Goal: Communication & Community: Answer question/provide support

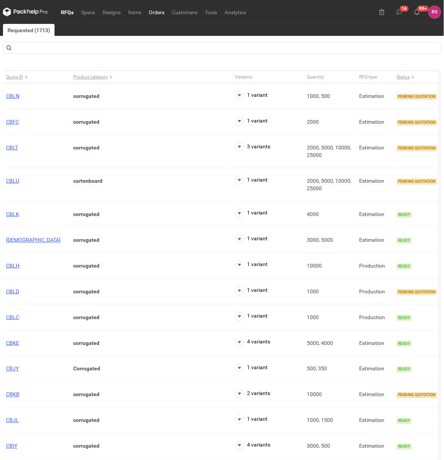
click at [158, 12] on link "Orders" at bounding box center [156, 11] width 23 height 9
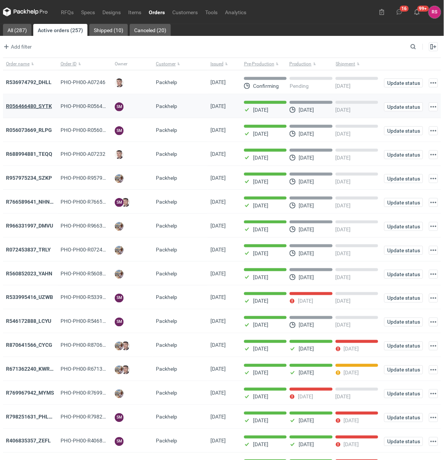
click at [34, 105] on strong "R056466480_SYTK" at bounding box center [29, 106] width 46 height 6
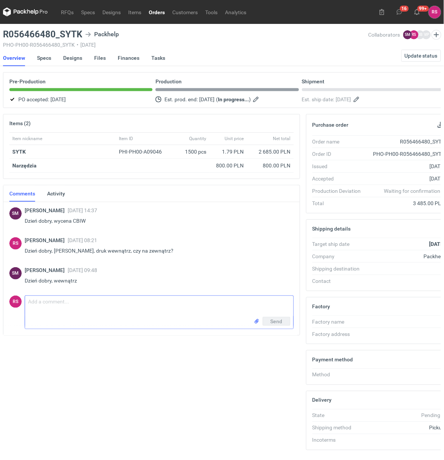
click at [89, 306] on textarea "Comment message" at bounding box center [159, 306] width 268 height 21
type textarea "Dzień dobry, proszę o akceptację pdfa"
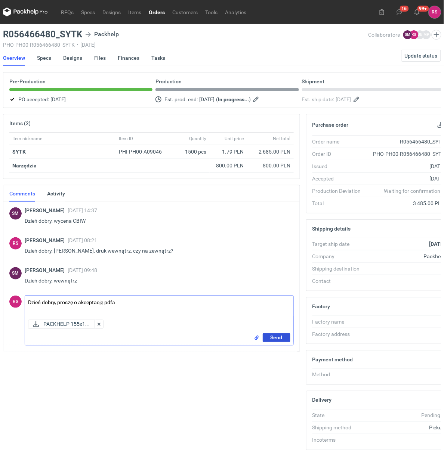
click at [274, 339] on span "Send" at bounding box center [277, 337] width 12 height 5
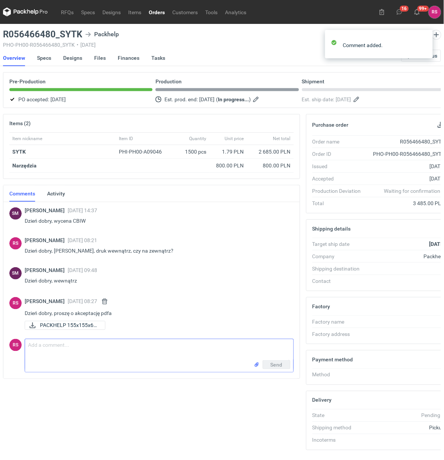
click at [160, 10] on link "Orders" at bounding box center [157, 11] width 24 height 9
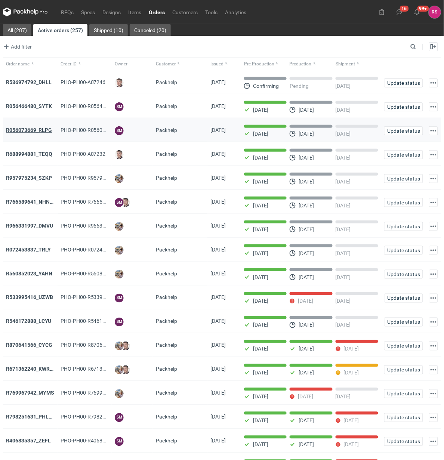
click at [25, 128] on strong "R056073669_RLPG" at bounding box center [29, 130] width 46 height 6
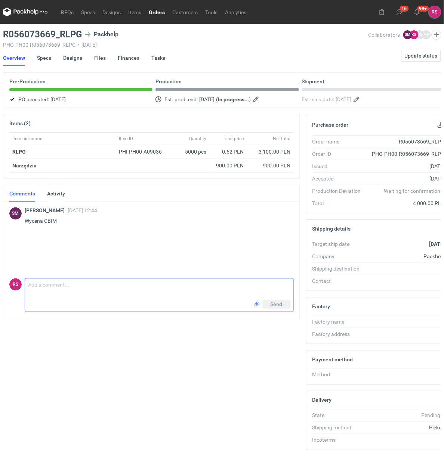
click at [92, 287] on textarea "Comment message" at bounding box center [159, 289] width 268 height 21
type textarea "Proszę o akceptację."
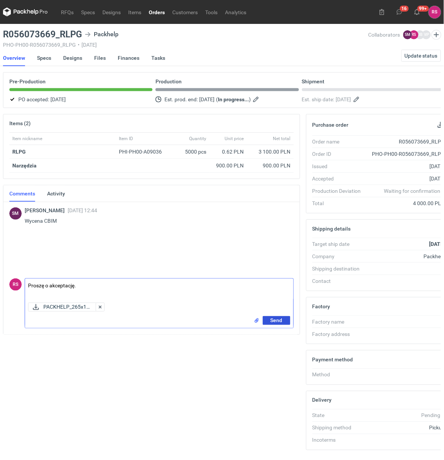
click at [276, 318] on span "Send" at bounding box center [277, 320] width 12 height 5
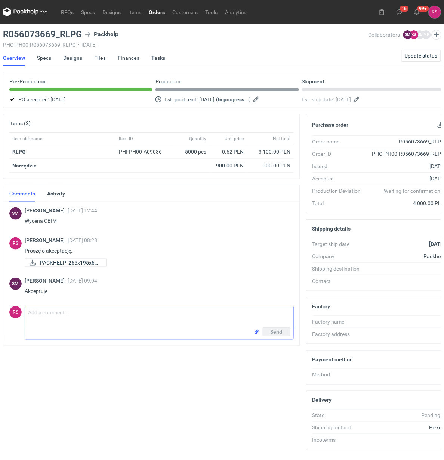
click at [160, 12] on link "Orders" at bounding box center [157, 11] width 24 height 9
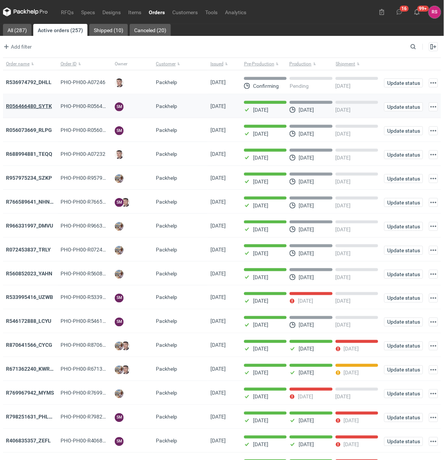
click at [34, 105] on strong "R056466480_SYTK" at bounding box center [29, 106] width 46 height 6
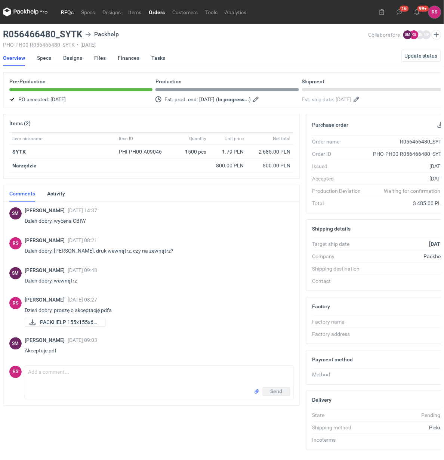
click at [68, 11] on link "RFQs" at bounding box center [67, 11] width 20 height 9
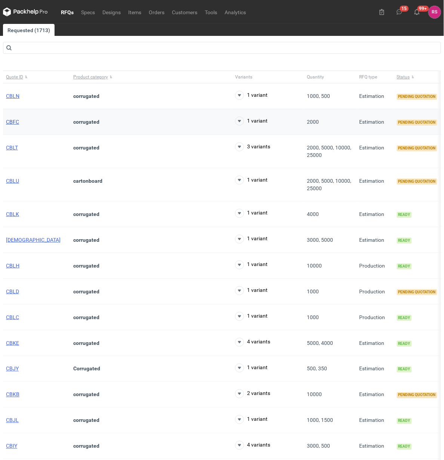
click at [12, 121] on span "CBFC" at bounding box center [12, 122] width 13 height 6
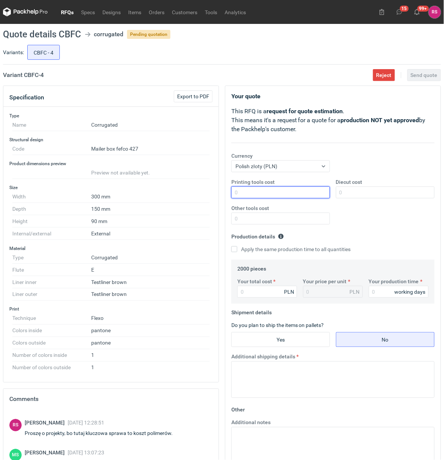
click at [292, 192] on input "Printing tools cost" at bounding box center [280, 192] width 99 height 12
type input "700"
type input "500"
click at [231, 246] on input "Apply the same production time to all quantities" at bounding box center [234, 249] width 6 height 6
checkbox input "true"
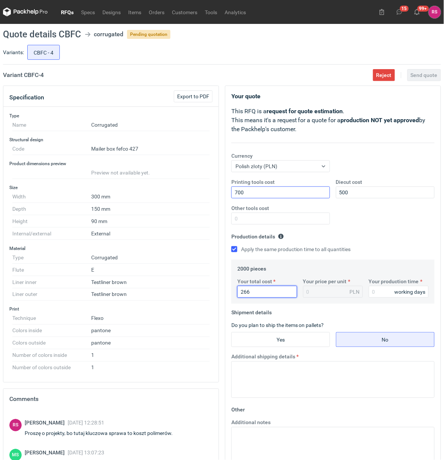
type input "2660"
type input "1.33"
type input "2660"
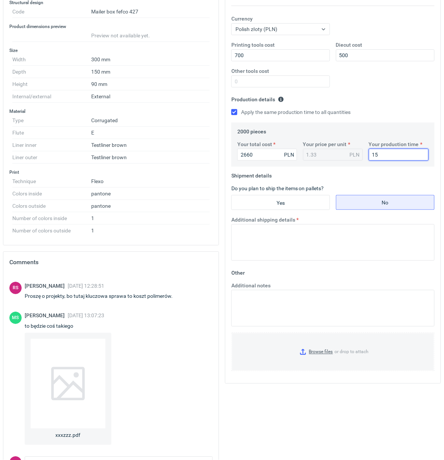
scroll to position [140, 0]
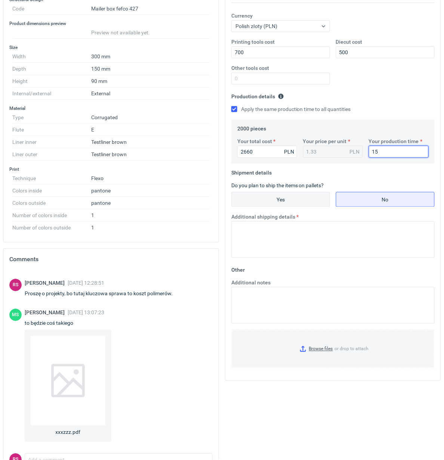
type input "15"
click at [281, 199] on input "Yes" at bounding box center [281, 199] width 98 height 14
radio input "true"
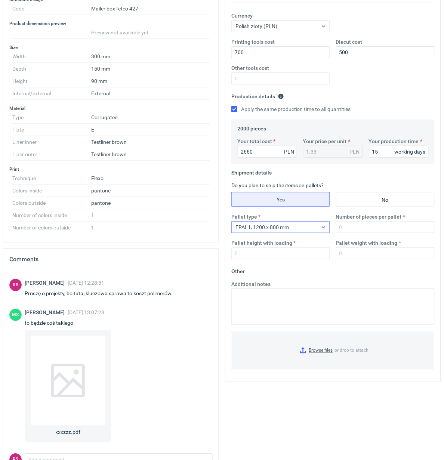
click at [323, 227] on icon at bounding box center [324, 227] width 6 height 6
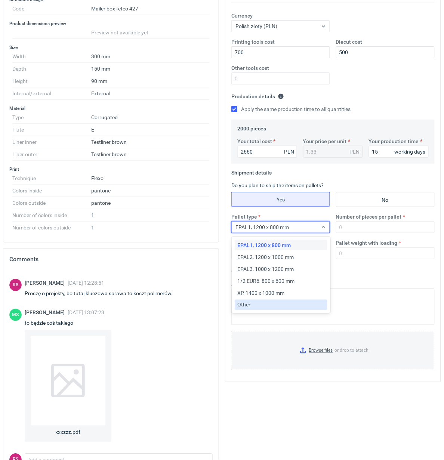
click at [250, 303] on div "Other" at bounding box center [281, 304] width 87 height 7
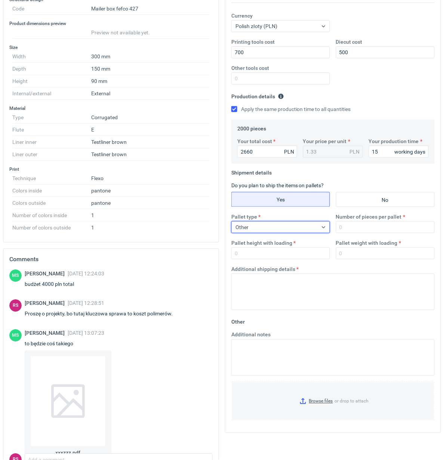
scroll to position [93, 0]
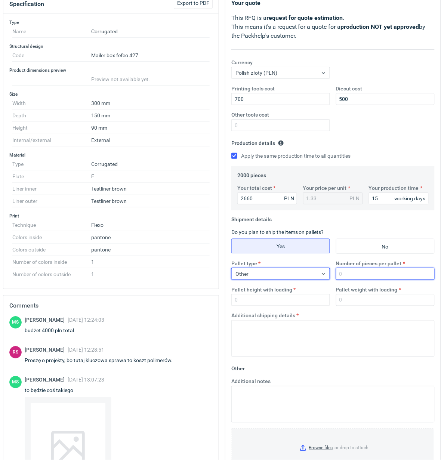
click at [372, 270] on input "Number of pieces per pallet" at bounding box center [385, 274] width 99 height 12
type input "2000"
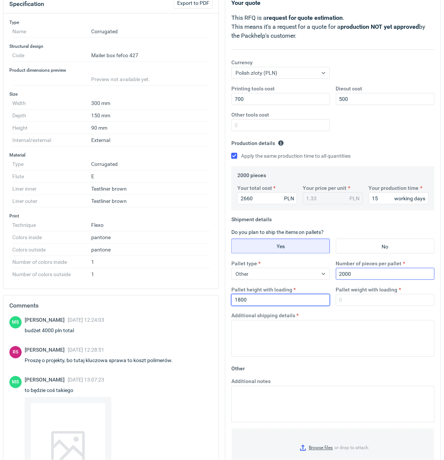
type input "1800"
type input "300"
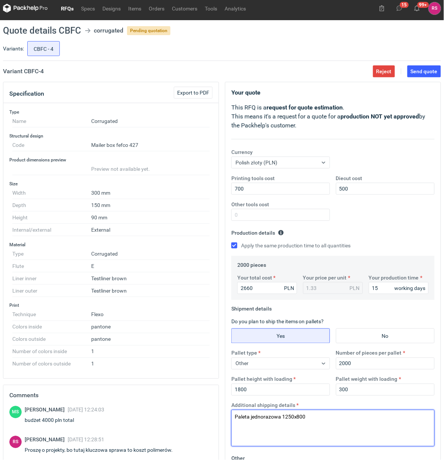
scroll to position [0, 0]
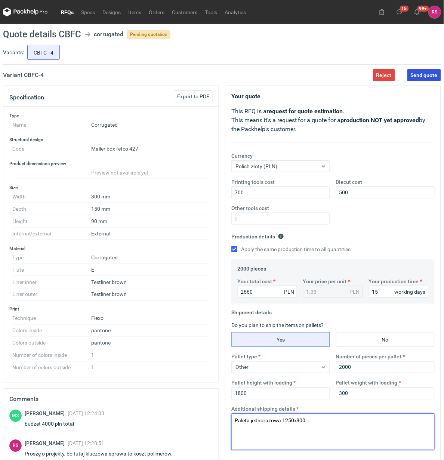
type textarea "Paleta jednorazowa 1250x800"
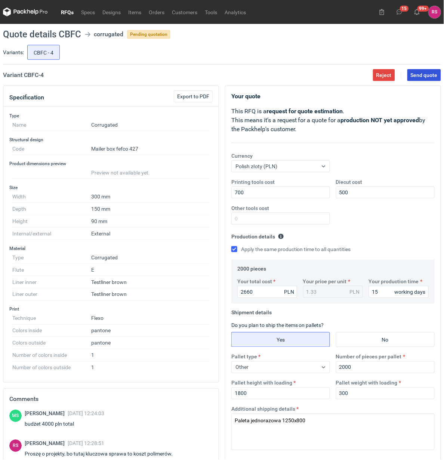
click at [426, 75] on span "Send quote" at bounding box center [424, 74] width 27 height 5
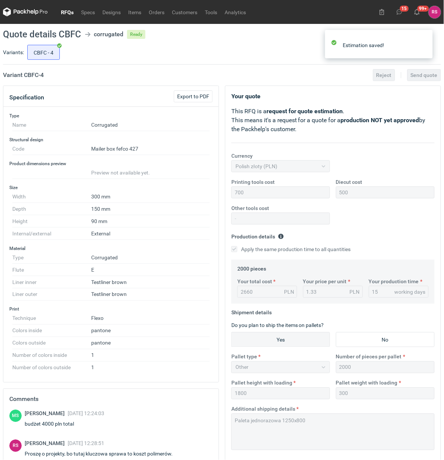
scroll to position [21, 0]
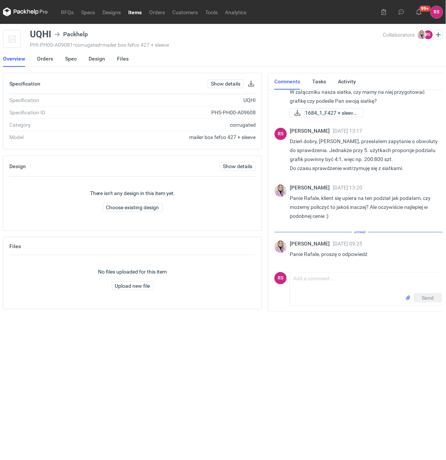
scroll to position [35, 0]
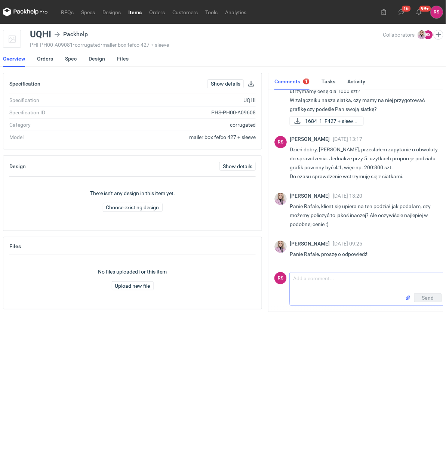
click at [341, 280] on textarea "Comment message" at bounding box center [367, 282] width 155 height 21
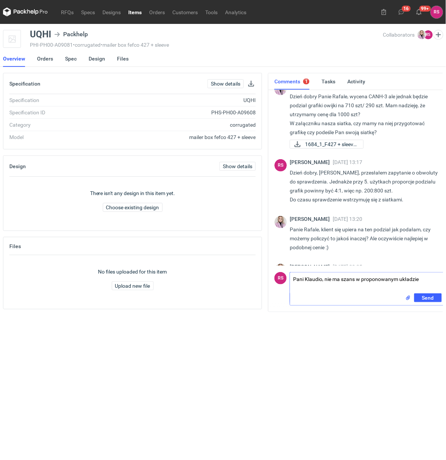
scroll to position [0, 0]
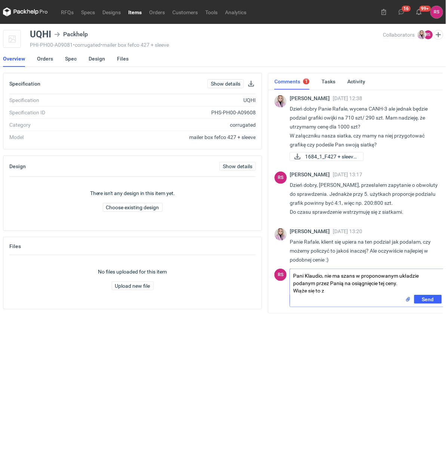
drag, startPoint x: 324, startPoint y: 276, endPoint x: 341, endPoint y: 294, distance: 24.6
click at [341, 294] on textarea "Pani Klaudio, nie ma szans w proponowanym układzie podanym przez Panią na osiąg…" at bounding box center [367, 282] width 155 height 26
click at [403, 279] on textarea "Pani Klaudio, podaję wycenę obwoluty:" at bounding box center [367, 282] width 155 height 26
paste textarea "Fefco: obwoluta GC1 300g wykrojnik: 850zł - 5 uż druk 4/0 (2 grafiki 710 + 290)…"
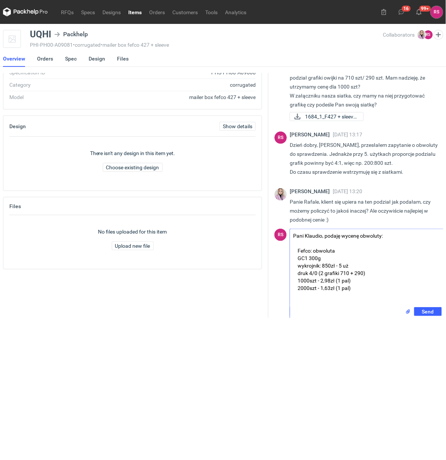
scroll to position [48, 0]
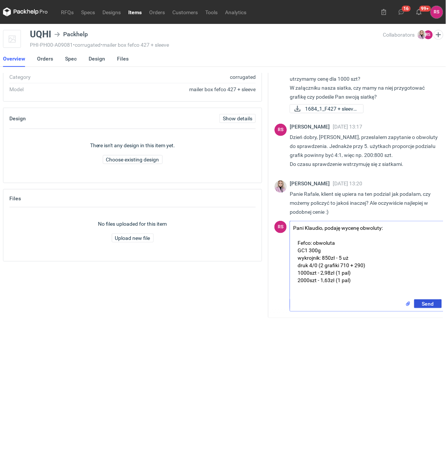
type textarea "Pani Klaudio, podaję wycenę obwoluty: Fefco: obwoluta GC1 300g wykrojnik: 850zł…"
click at [426, 303] on span "Send" at bounding box center [428, 303] width 12 height 5
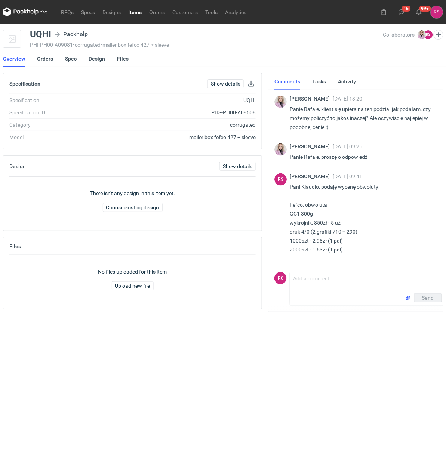
scroll to position [176, 0]
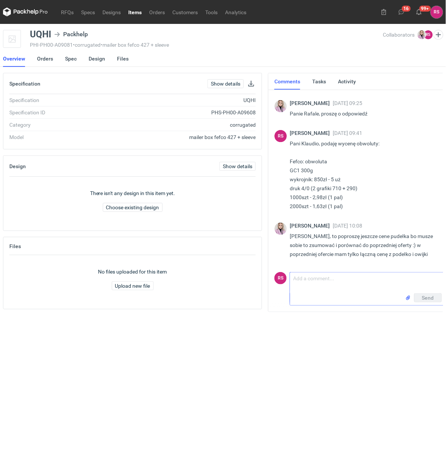
click at [328, 277] on textarea "Comment message" at bounding box center [367, 282] width 155 height 21
paste textarea "Fefco: 427 GD2 210 / Fala E brąz 2-w 100/100 / GD2 210 wykrojnik: 500zł - 1uż d…"
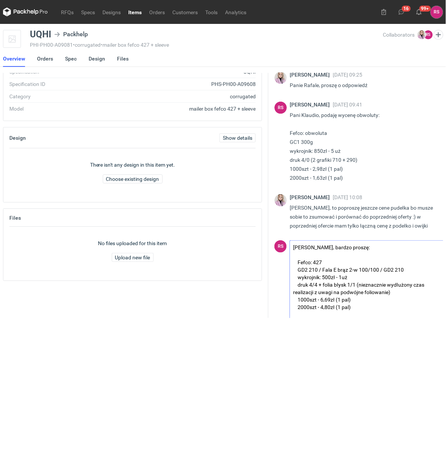
click at [292, 292] on textarea "Pani Klaudio, bardzo proszę: Fefco: 427 GD2 210 / Fala E brąz 2-w 100/100 / GD2…" at bounding box center [367, 280] width 155 height 78
click at [398, 297] on textarea "Pani Klaudio, bardzo proszę: Fefco: 427 GD2 210 / Fala E brąz 2-w 100/100 / GD2…" at bounding box center [367, 280] width 155 height 78
click at [435, 282] on textarea "Pani Klaudio, bardzo proszę: Fefco: 427 GD2 210 / Fala E brąz 2-w 100/100 / GD2…" at bounding box center [367, 280] width 155 height 78
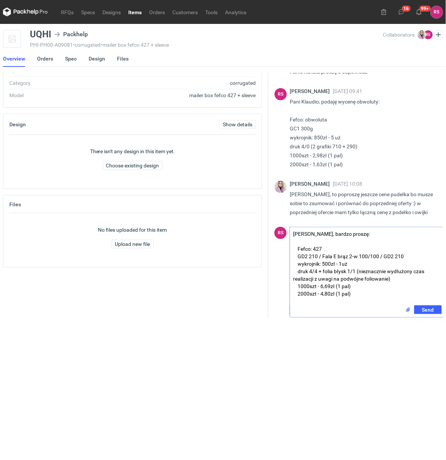
scroll to position [48, 0]
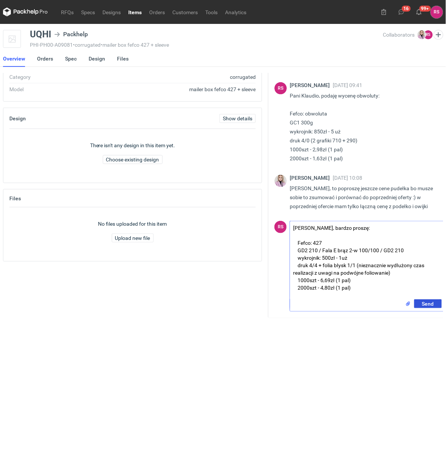
type textarea "Pani Klaudio, bardzo proszę: Fefco: 427 GD2 210 / Fala E brąz 2-w 100/100 / GD2…"
click at [430, 303] on span "Send" at bounding box center [428, 303] width 12 height 5
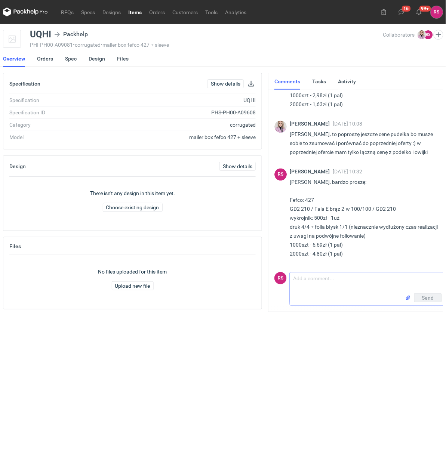
scroll to position [278, 0]
click at [348, 278] on textarea "Comment message" at bounding box center [367, 282] width 155 height 21
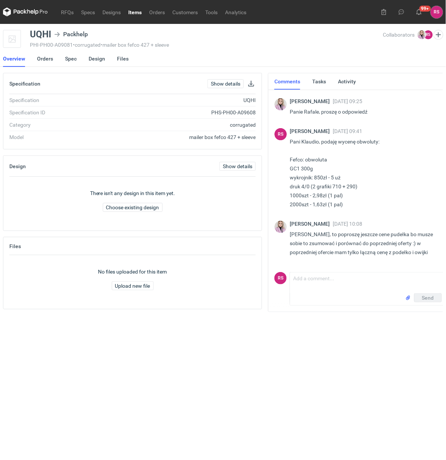
scroll to position [277, 0]
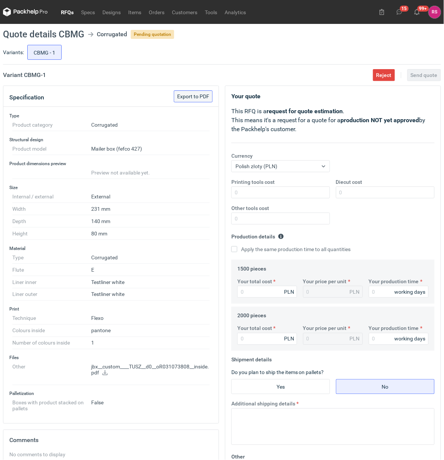
click at [194, 96] on span "Export to PDF" at bounding box center [193, 96] width 32 height 5
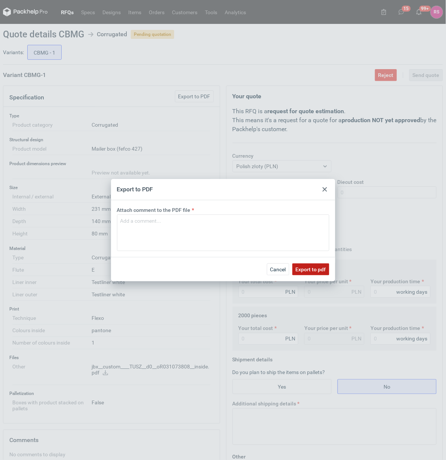
click at [309, 268] on span "Export to pdf" at bounding box center [311, 269] width 30 height 5
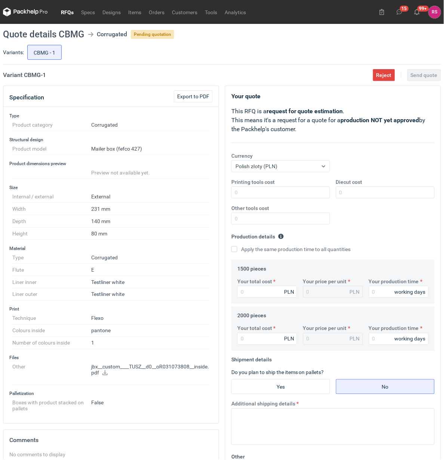
click at [107, 374] on icon at bounding box center [104, 372] width 5 height 5
click at [67, 10] on link "RFQs" at bounding box center [67, 11] width 20 height 9
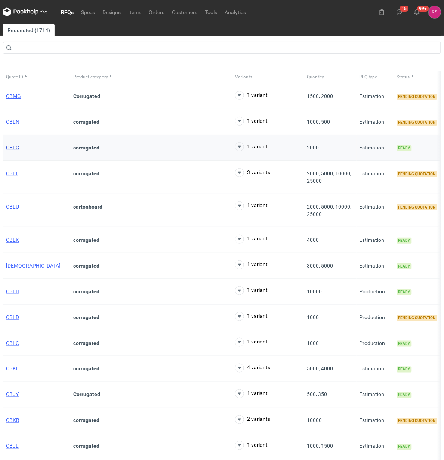
click at [12, 149] on span "CBFC" at bounding box center [12, 148] width 13 height 6
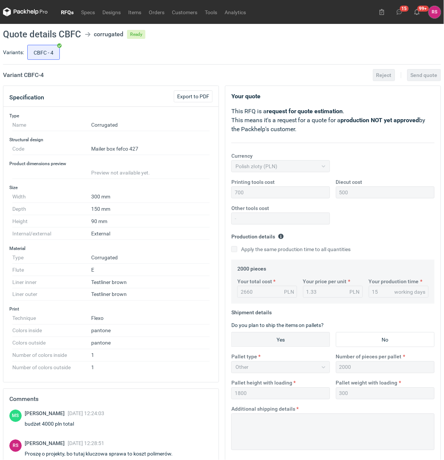
click at [67, 12] on link "RFQs" at bounding box center [67, 11] width 20 height 9
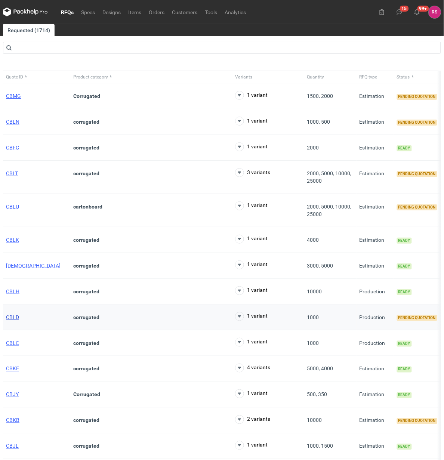
click at [9, 318] on span "CBLD" at bounding box center [12, 317] width 13 height 6
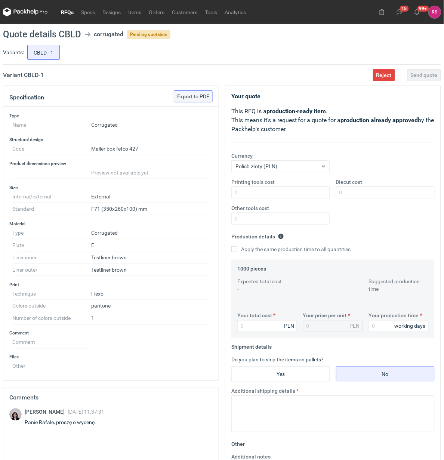
click at [197, 96] on span "Export to PDF" at bounding box center [193, 96] width 32 height 5
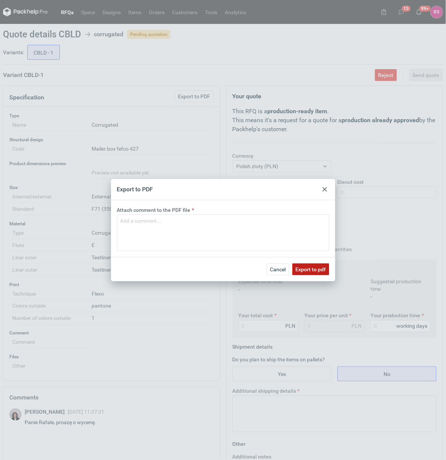
click at [309, 267] on span "Export to pdf" at bounding box center [311, 269] width 30 height 5
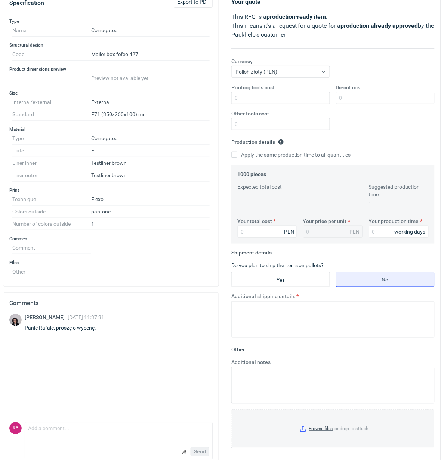
scroll to position [108, 0]
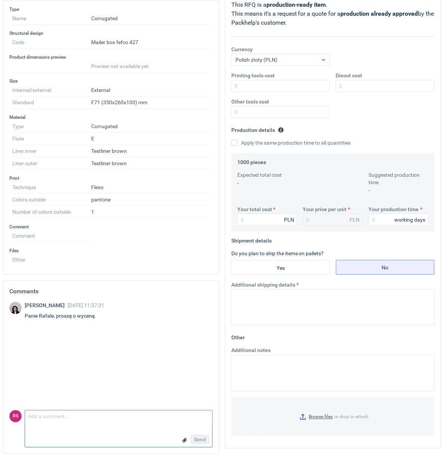
click at [96, 418] on textarea "Comment message" at bounding box center [118, 419] width 187 height 16
type textarea "C"
type textarea "Panie Sebastianie, czy ma Pan projekt graficzny?"
click at [201, 438] on span "Send" at bounding box center [200, 439] width 12 height 5
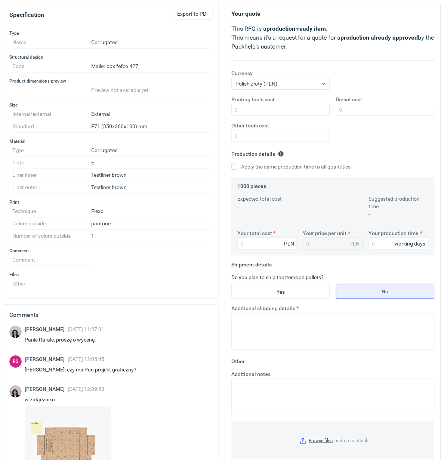
scroll to position [0, 0]
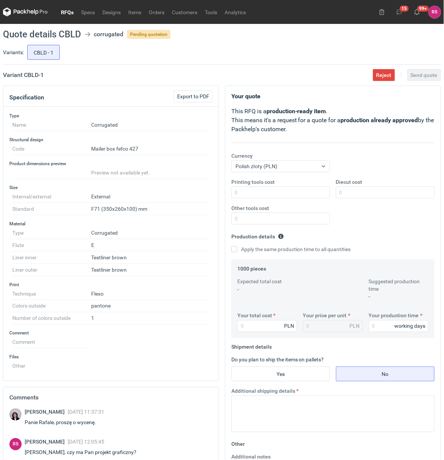
click at [70, 12] on link "RFQs" at bounding box center [67, 11] width 20 height 9
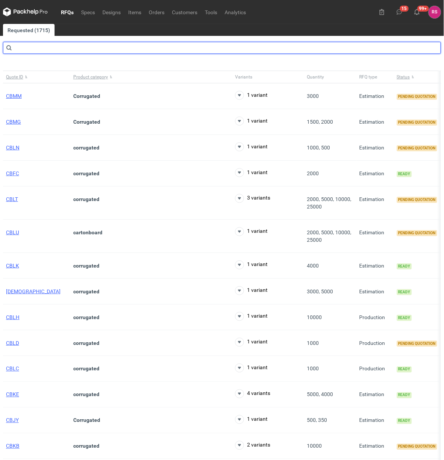
click at [80, 49] on input "text" at bounding box center [222, 48] width 438 height 12
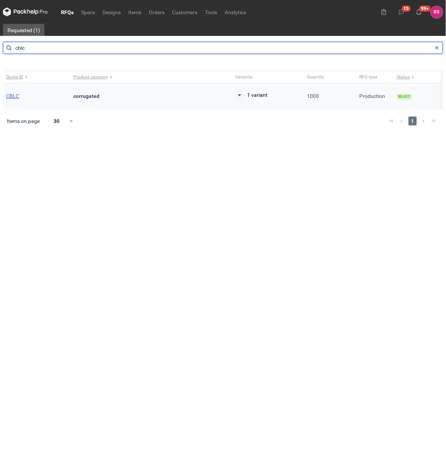
type input "cblc"
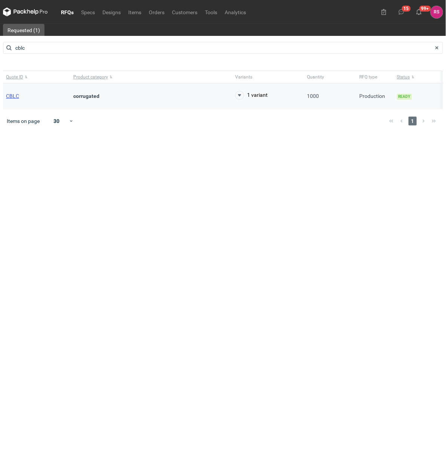
click at [12, 95] on span "CBLC" at bounding box center [12, 96] width 13 height 6
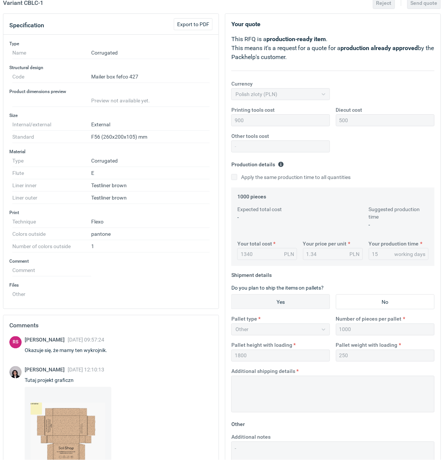
scroll to position [183, 0]
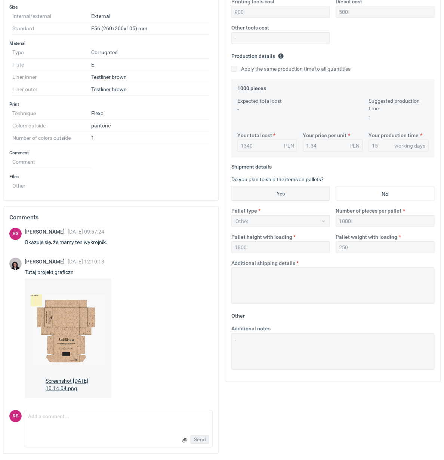
click at [67, 332] on img at bounding box center [68, 330] width 75 height 90
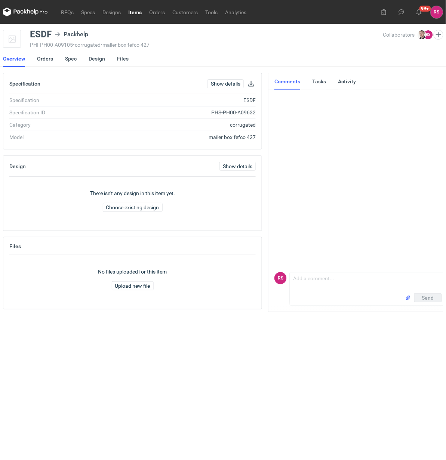
scroll to position [0, 2]
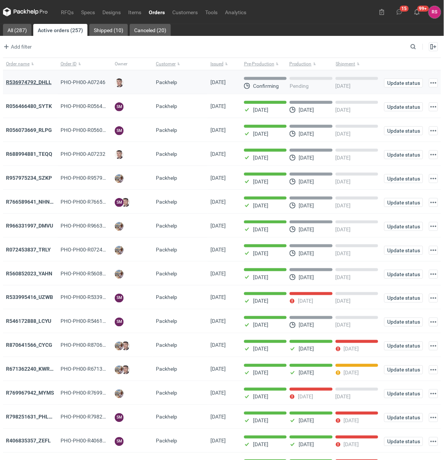
click at [41, 84] on strong "R536974792_DHLL" at bounding box center [29, 82] width 46 height 6
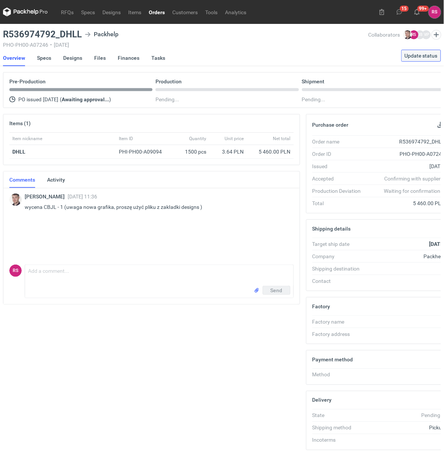
click at [423, 53] on span "Update status" at bounding box center [421, 55] width 33 height 5
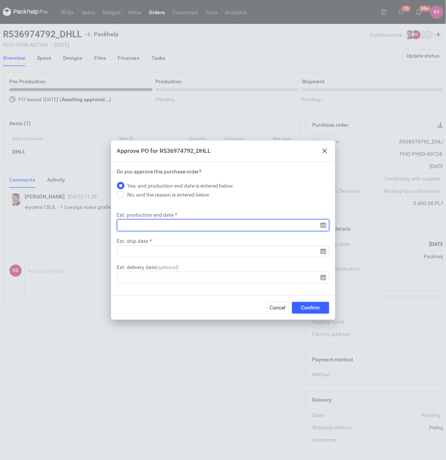
click at [325, 224] on input "Est. production end date" at bounding box center [223, 225] width 212 height 12
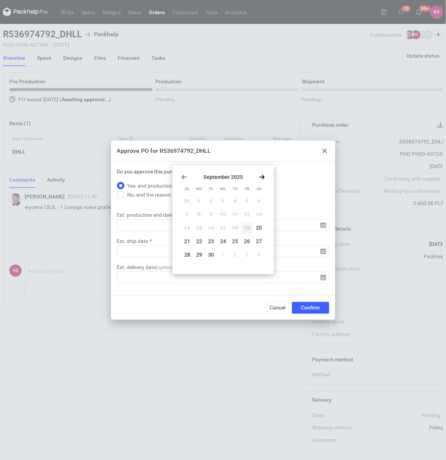
click at [261, 177] on use "Go forward 1 month" at bounding box center [261, 177] width 5 height 4
click at [234, 213] on span "9" at bounding box center [235, 214] width 3 height 7
type input "2025-10-09"
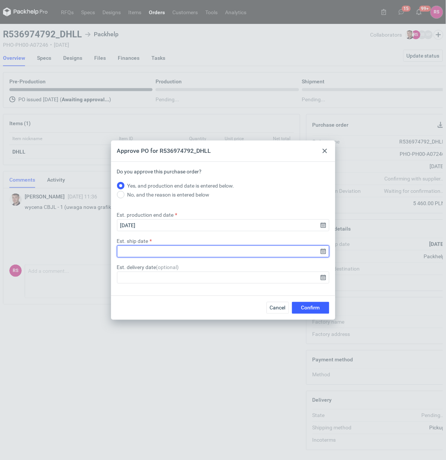
click at [322, 251] on input "Est. ship date" at bounding box center [223, 252] width 212 height 12
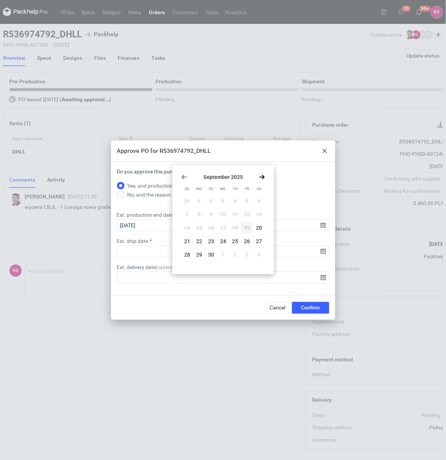
click at [264, 175] on icon "Go forward 1 month" at bounding box center [262, 177] width 6 height 6
click at [238, 215] on button "9" at bounding box center [235, 215] width 12 height 12
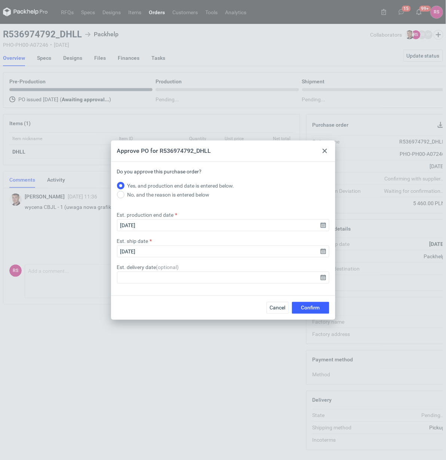
type input "2025-10-09"
click at [311, 307] on span "Confirm" at bounding box center [310, 307] width 19 height 5
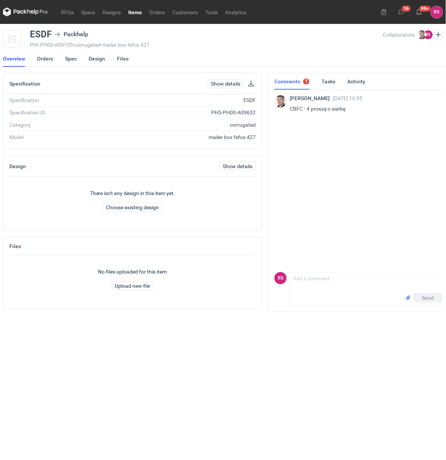
scroll to position [0, 2]
click at [331, 280] on textarea "Comment message" at bounding box center [365, 282] width 155 height 21
type textarea "Proszę bardzo"
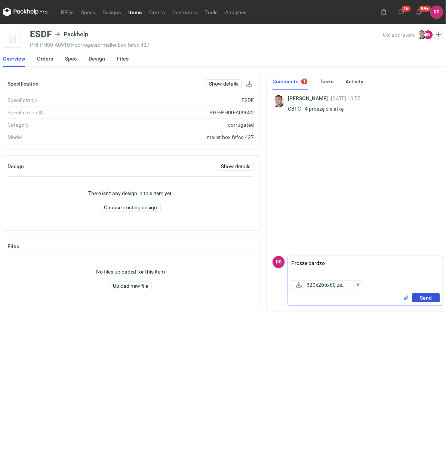
click at [425, 296] on span "Send" at bounding box center [426, 297] width 12 height 5
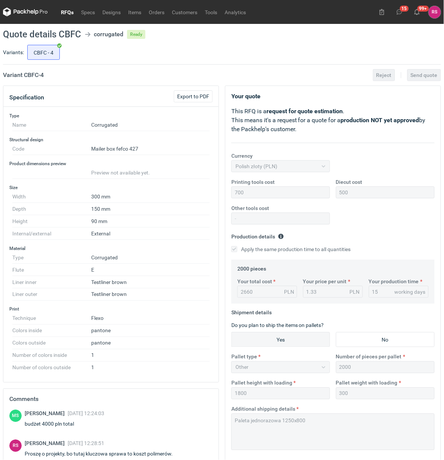
click at [65, 12] on link "RFQs" at bounding box center [67, 11] width 20 height 9
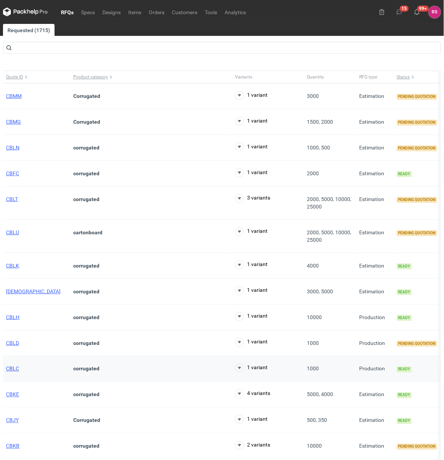
click at [13, 371] on span "CBLC" at bounding box center [12, 369] width 13 height 6
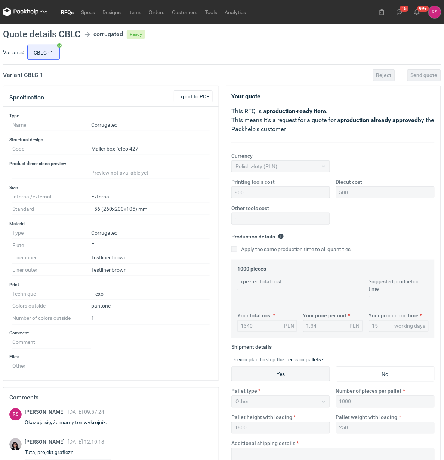
click at [67, 13] on link "RFQs" at bounding box center [67, 11] width 20 height 9
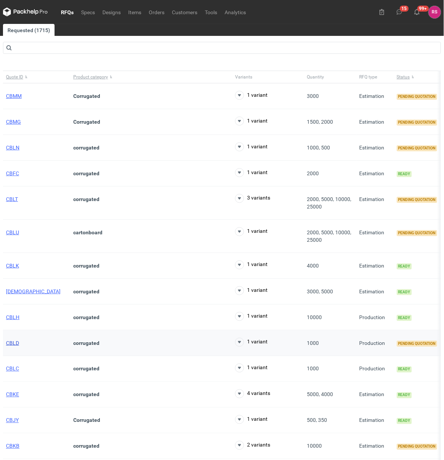
click at [11, 345] on span "CBLD" at bounding box center [12, 343] width 13 height 6
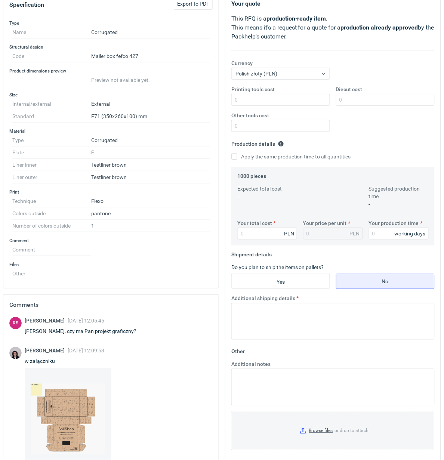
scroll to position [93, 0]
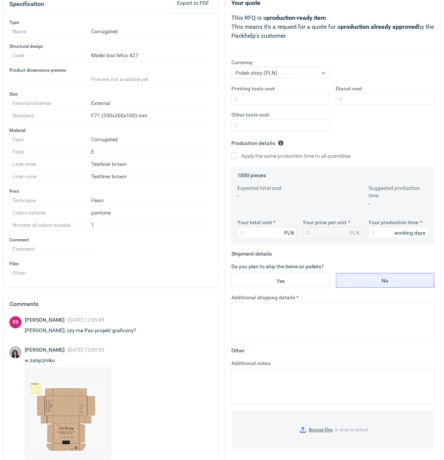
click at [81, 405] on img at bounding box center [68, 418] width 75 height 90
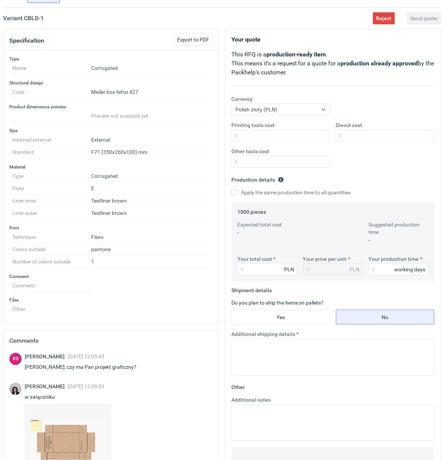
scroll to position [183, 0]
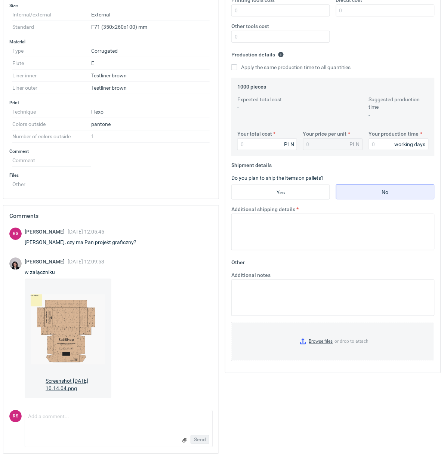
click at [78, 343] on img at bounding box center [68, 330] width 75 height 90
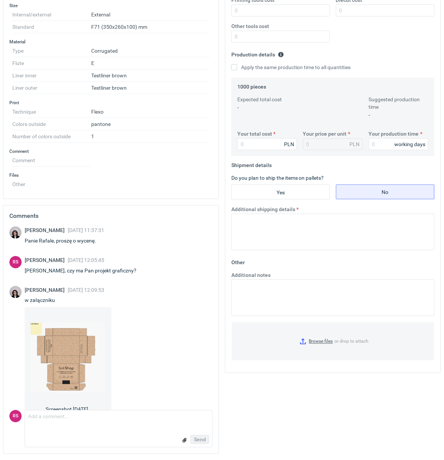
click at [77, 362] on img at bounding box center [68, 358] width 75 height 90
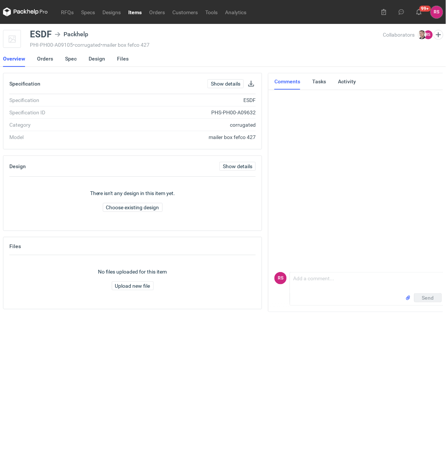
scroll to position [0, 2]
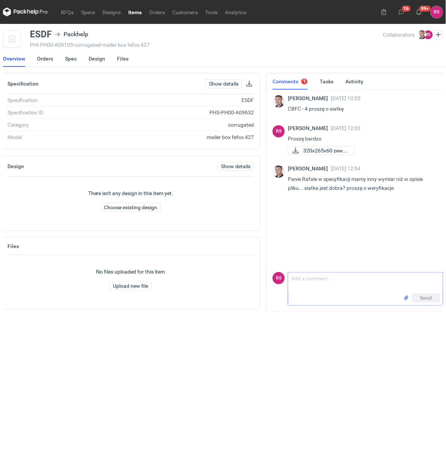
click at [322, 278] on textarea "Comment message" at bounding box center [365, 282] width 155 height 21
click at [417, 277] on textarea "[PERSON_NAME], przepraszam, to nie jest ta siatka" at bounding box center [365, 282] width 155 height 21
type textarea "[PERSON_NAME], przepraszam, to nie jest ta siatka. Proszę o cierpliwość, został…"
click at [427, 297] on span "Send" at bounding box center [426, 297] width 12 height 5
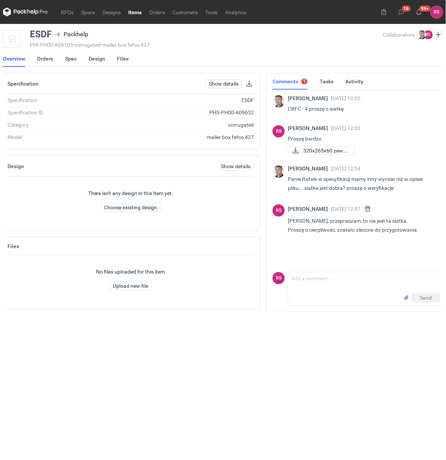
click at [132, 11] on link "Items" at bounding box center [134, 11] width 21 height 9
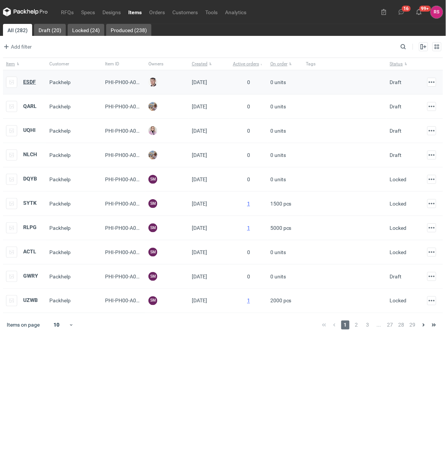
click at [27, 83] on strong "ESDF" at bounding box center [29, 82] width 13 height 6
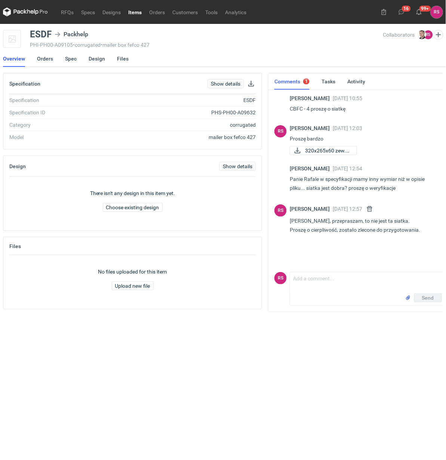
scroll to position [0, 2]
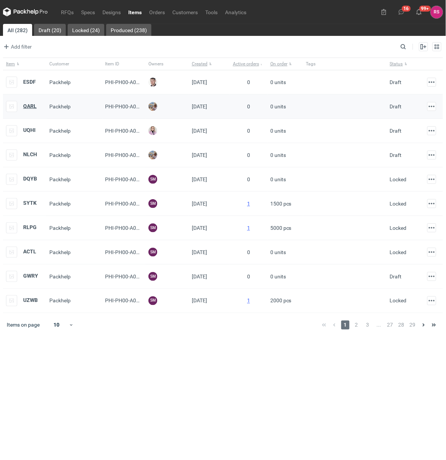
click at [30, 108] on strong "QARL" at bounding box center [29, 106] width 13 height 6
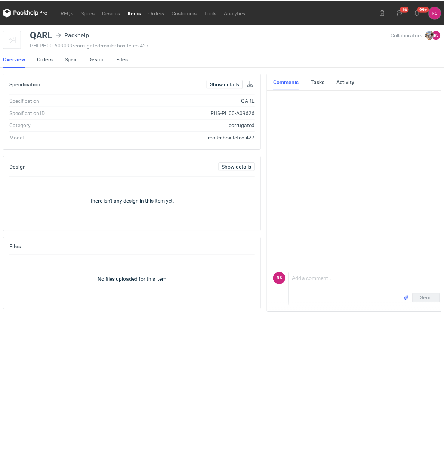
scroll to position [0, 2]
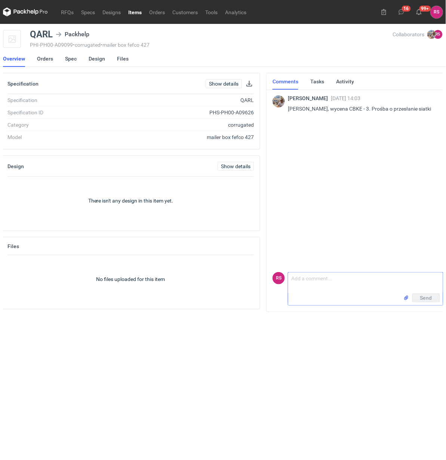
click at [330, 281] on textarea "Comment message" at bounding box center [365, 282] width 155 height 21
type textarea "[PERSON_NAME], przesyłam siatkę."
click at [425, 296] on span "Send" at bounding box center [426, 297] width 12 height 5
click at [65, 10] on link "RFQs" at bounding box center [67, 11] width 20 height 9
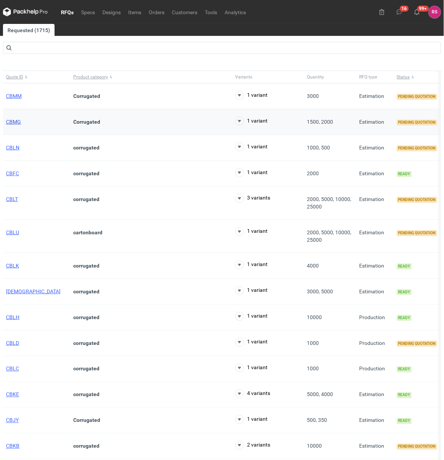
click at [15, 123] on span "CBMG" at bounding box center [13, 122] width 15 height 6
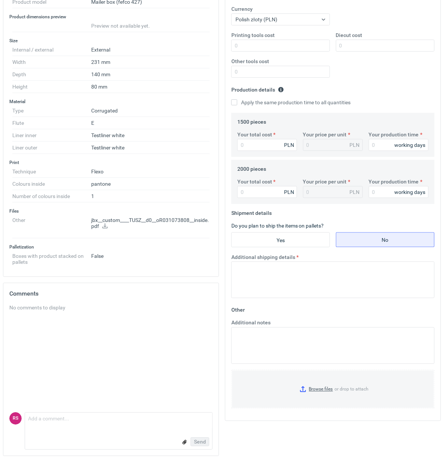
scroll to position [150, 0]
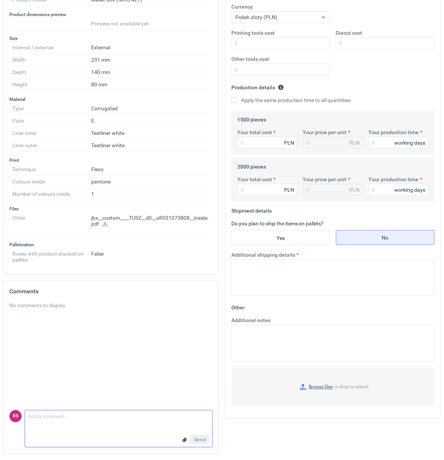
click at [93, 421] on textarea "Comment message" at bounding box center [118, 419] width 187 height 16
paste textarea "Materiał dwustronnie biały, czas oczekiwania na sam materiał min miesiąc, mam r…"
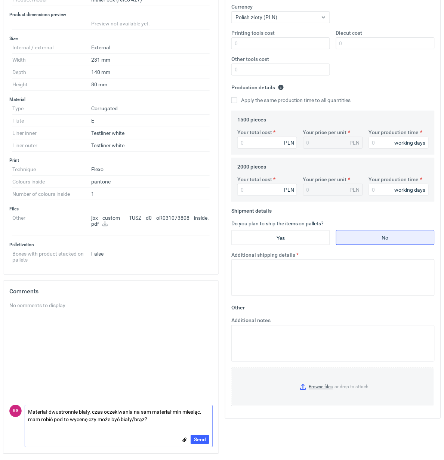
click at [28, 412] on textarea "Materiał dwustronnie biały, czas oczekiwania na sam materiał min miesiąc, mam r…" at bounding box center [118, 415] width 187 height 21
click at [136, 413] on textarea "[PERSON_NAME], materiał dwustronnie biały, czas oczekiwania na sam materiał min…" at bounding box center [118, 415] width 187 height 21
click at [57, 420] on textarea "[PERSON_NAME], materiał dwustronnie biały, - czas oczekiwania na sam materiał m…" at bounding box center [118, 415] width 187 height 21
click at [80, 419] on textarea "[PERSON_NAME], materiał dwustronnie biały, - czas oczekiwania na sam materiał m…" at bounding box center [118, 415] width 187 height 21
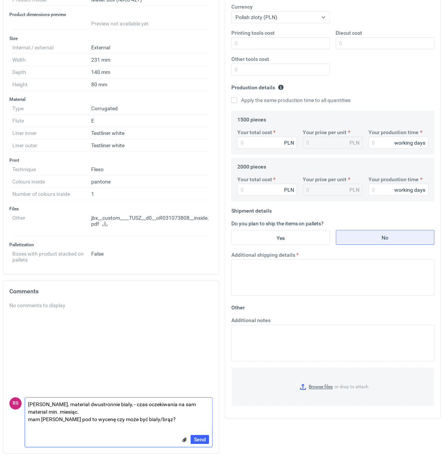
scroll to position [0, 0]
type textarea "[PERSON_NAME], materiał dwustronnie biały, - czas oczekiwania na sam materiał m…"
click at [200, 439] on span "Send" at bounding box center [200, 439] width 12 height 5
